Goal: Information Seeking & Learning: Learn about a topic

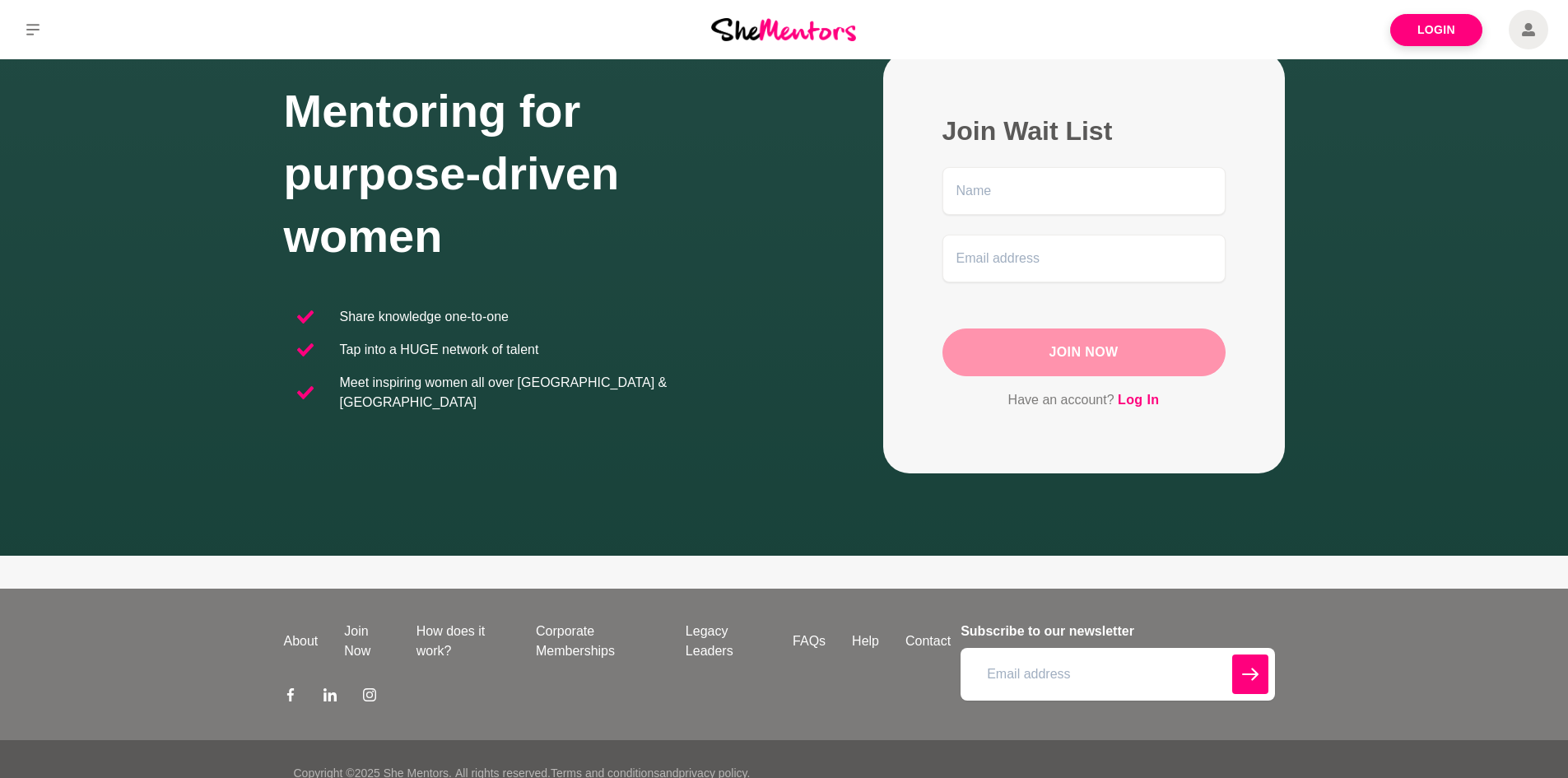
scroll to position [134, 0]
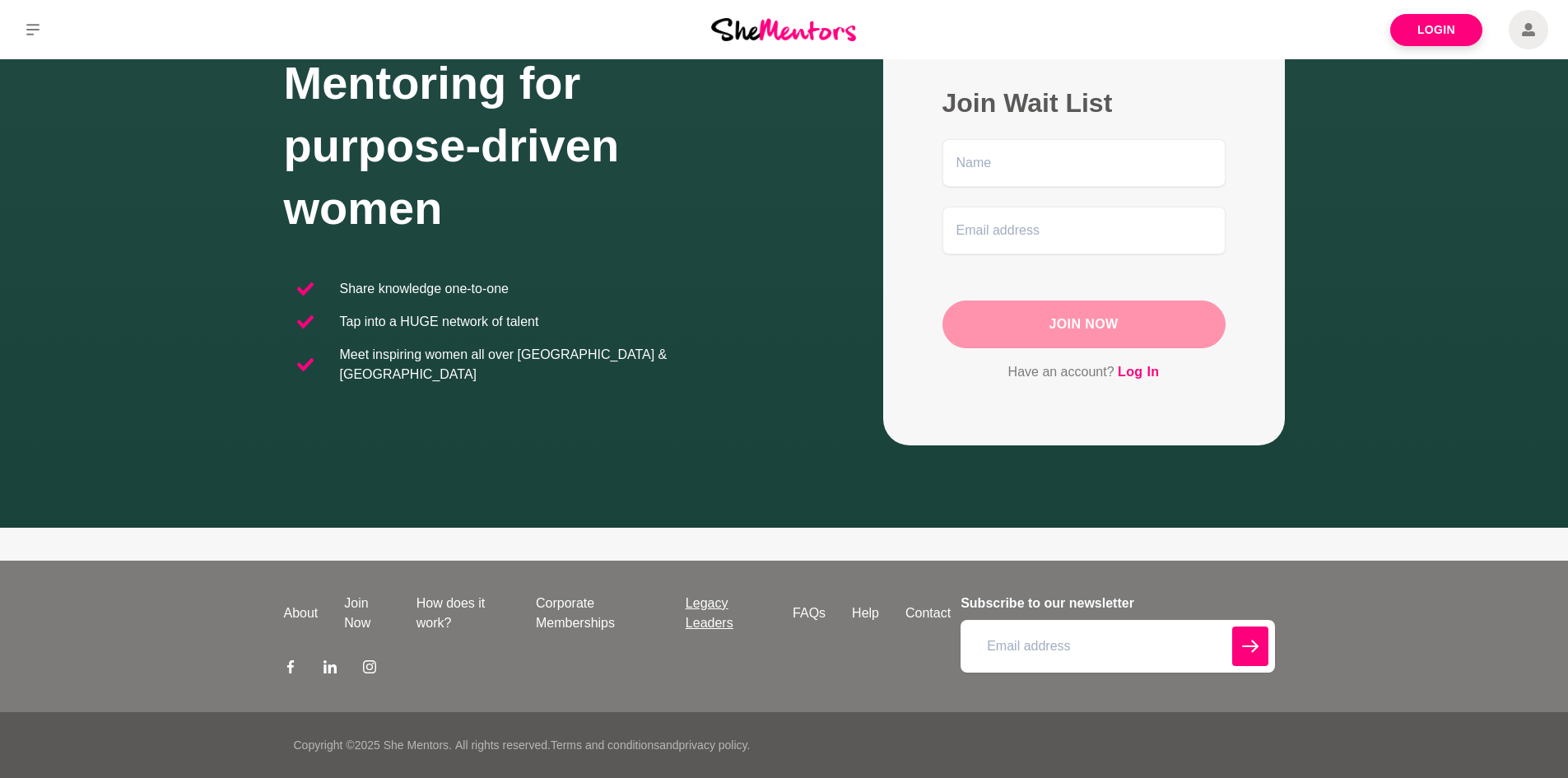
click at [690, 626] on link "Legacy Leaders" at bounding box center [726, 613] width 107 height 39
click at [297, 603] on link "About" at bounding box center [301, 614] width 61 height 20
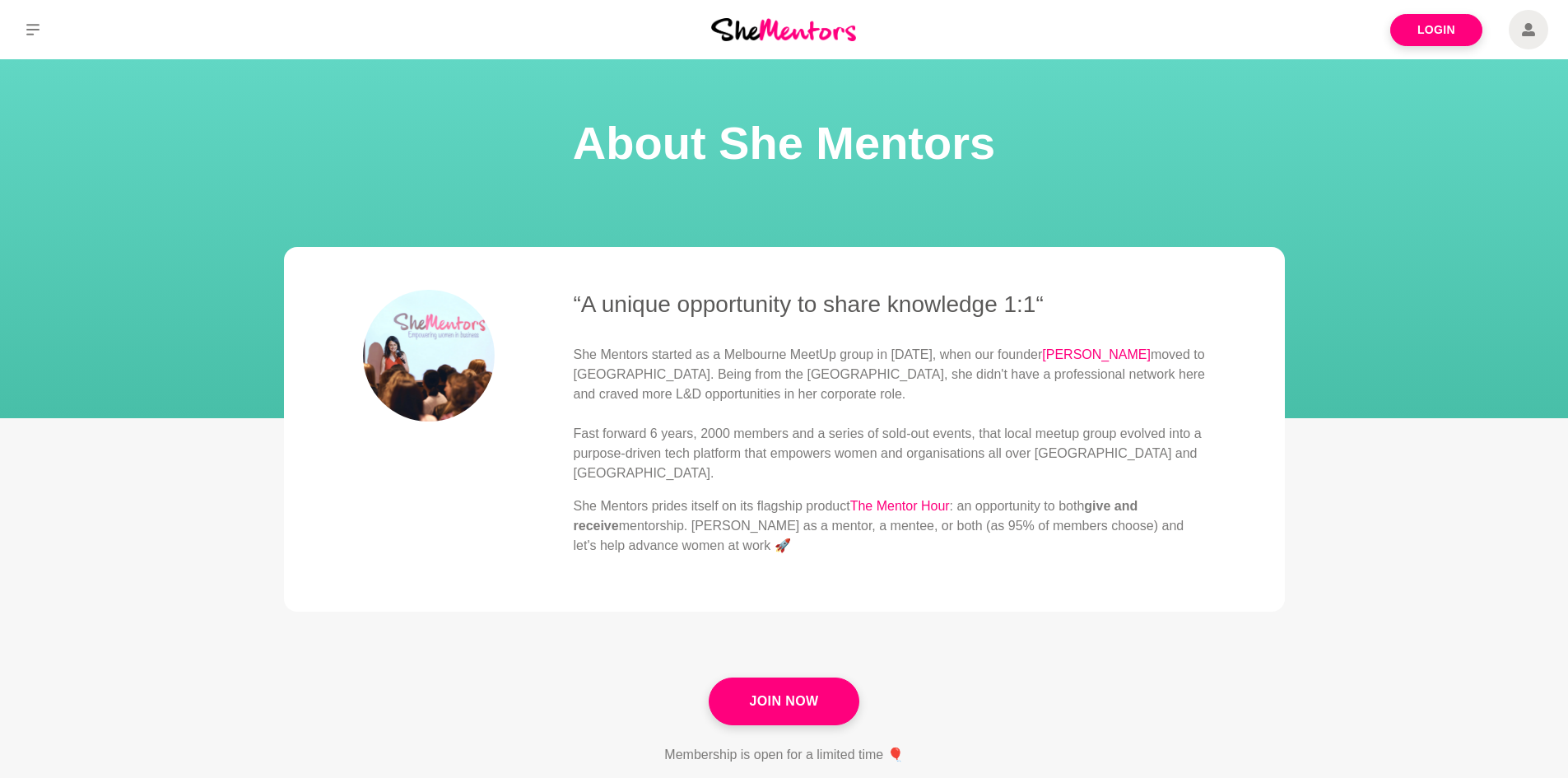
click at [755, 32] on img at bounding box center [784, 29] width 145 height 22
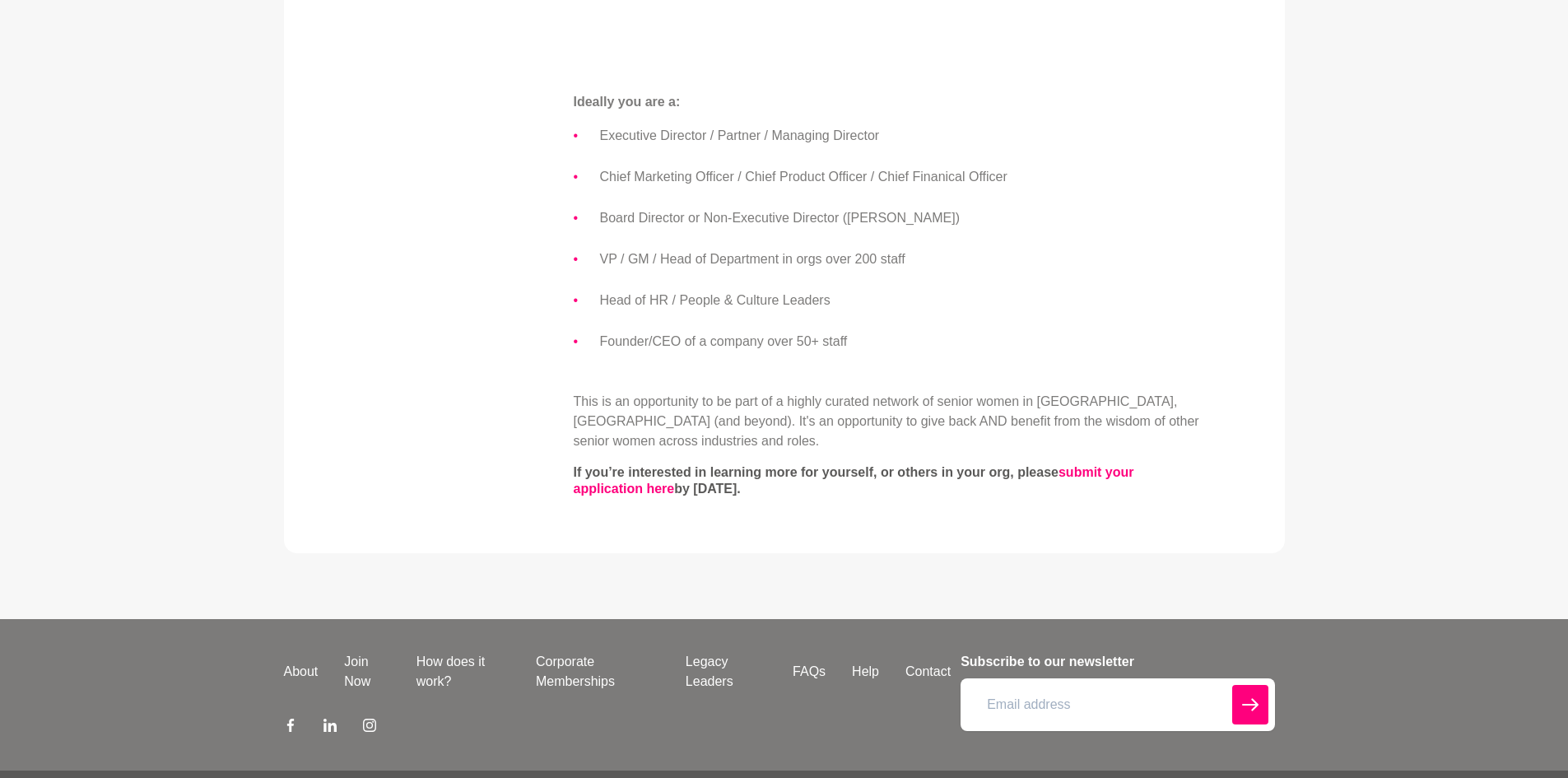
scroll to position [1148, 0]
